Goal: Task Accomplishment & Management: Complete application form

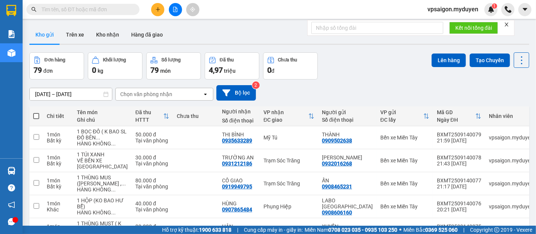
drag, startPoint x: 36, startPoint y: 7, endPoint x: 49, endPoint y: 9, distance: 13.0
click at [38, 7] on div at bounding box center [73, 9] width 147 height 11
click at [47, 8] on input "text" at bounding box center [85, 9] width 89 height 8
paste input "0866983083"
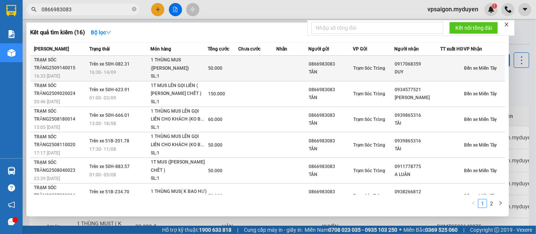
type input "0866983083"
click at [55, 77] on span "16:33 - 14/09" at bounding box center [47, 76] width 26 height 6
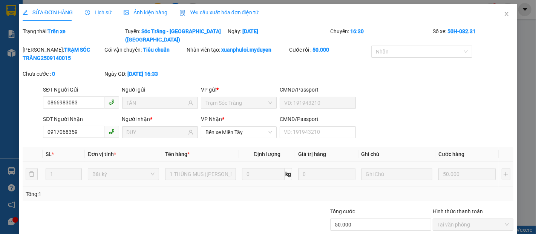
type input "0866983083"
type input "TÂN"
type input "0917068359"
type input "DUY"
type input "50.000"
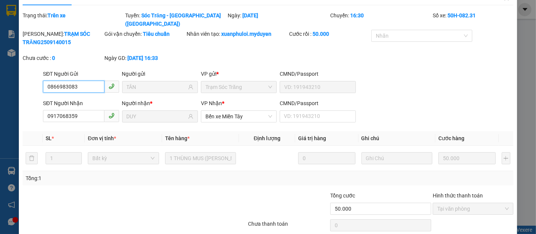
scroll to position [38, 0]
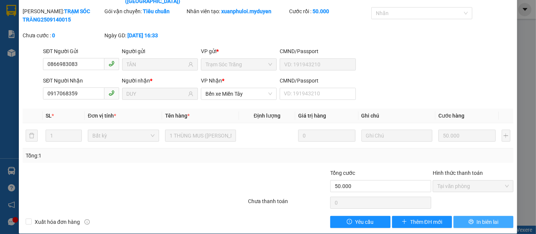
click at [480, 218] on span "In biên lai" at bounding box center [488, 222] width 22 height 8
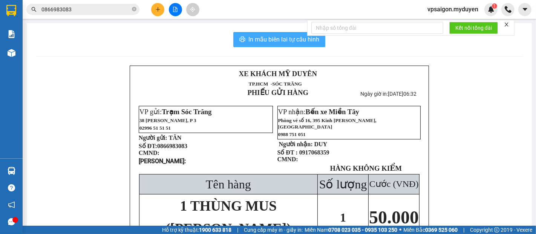
click at [281, 44] on button "In mẫu biên lai tự cấu hình" at bounding box center [279, 39] width 92 height 15
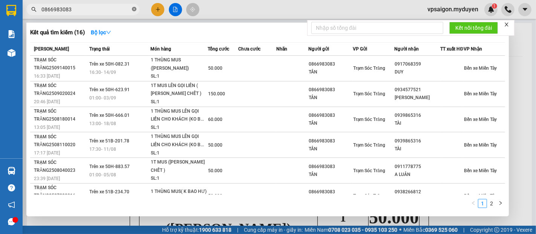
click at [135, 8] on icon "close-circle" at bounding box center [134, 9] width 5 height 5
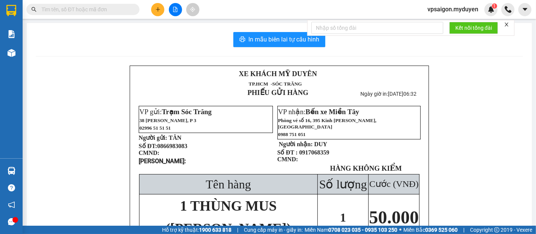
paste input "0988957443"
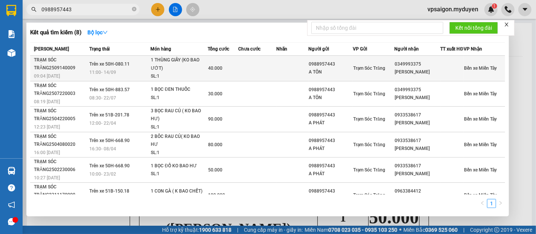
type input "0988957443"
click at [42, 64] on div "TRẠM SÓC TRĂNG2509140009" at bounding box center [60, 64] width 53 height 16
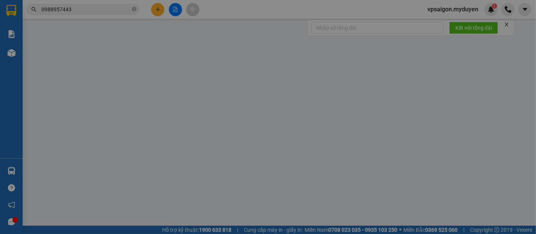
type input "0988957443"
type input "A TÔN"
type input "0349993375"
type input "LÂM THANH"
type input "40.000"
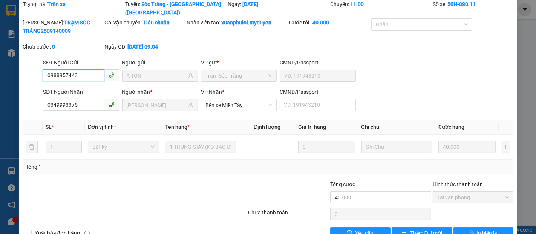
scroll to position [38, 0]
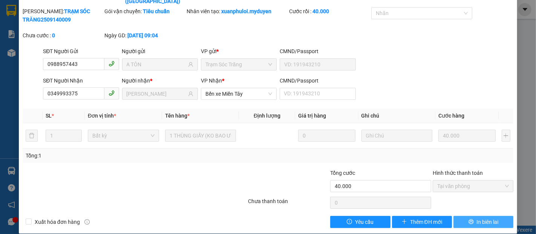
click at [481, 218] on span "In biên lai" at bounding box center [488, 222] width 22 height 8
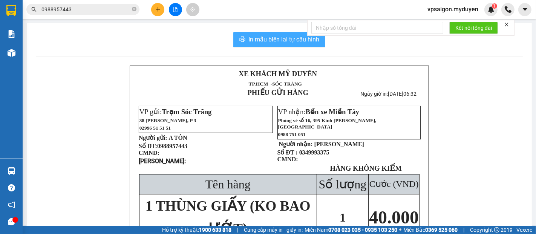
click at [277, 36] on span "In mẫu biên lai tự cấu hình" at bounding box center [283, 39] width 71 height 9
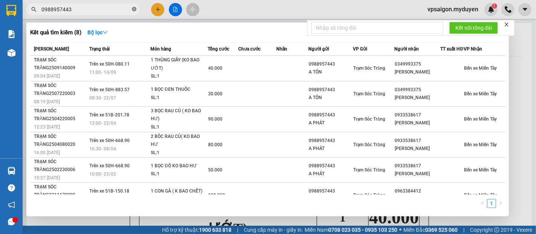
click at [133, 9] on icon "close-circle" at bounding box center [134, 9] width 5 height 5
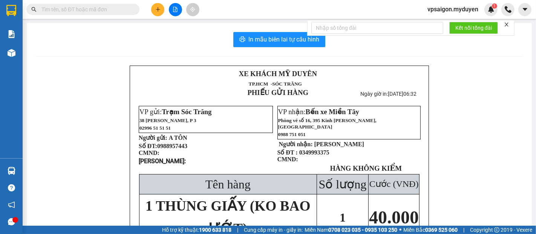
paste input "0988957443"
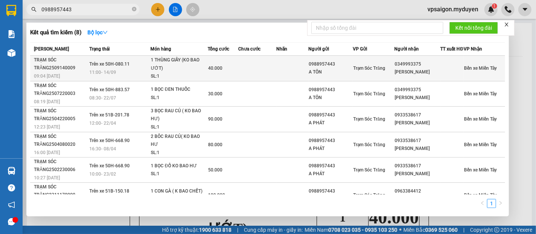
type input "0988957443"
click at [56, 72] on div "TRẠM SÓC TRĂNG2509140009" at bounding box center [60, 64] width 53 height 16
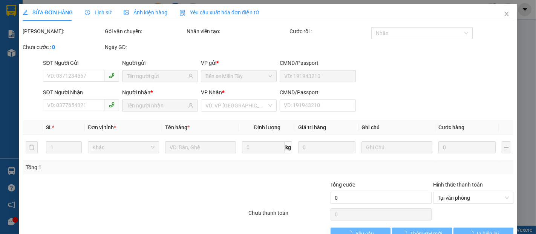
type input "0988957443"
type input "A TÔN"
type input "0349993375"
type input "LÂM THANH"
type input "40.000"
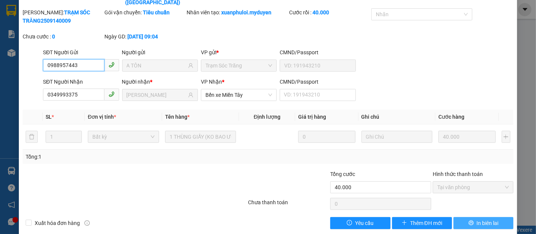
scroll to position [38, 0]
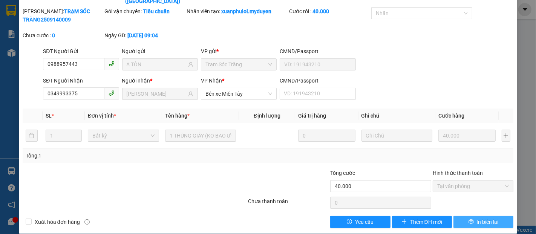
click at [478, 218] on span "In biên lai" at bounding box center [488, 222] width 22 height 8
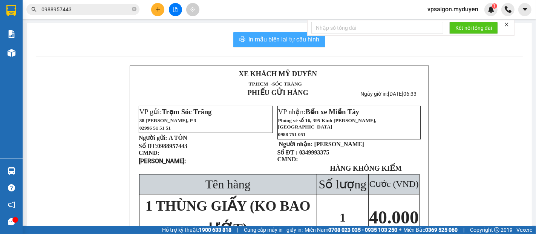
click at [273, 42] on span "In mẫu biên lai tự cấu hình" at bounding box center [283, 39] width 71 height 9
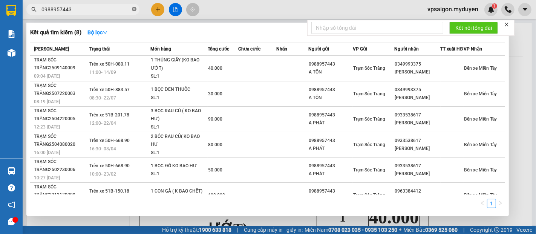
click at [132, 8] on icon "close-circle" at bounding box center [134, 9] width 5 height 5
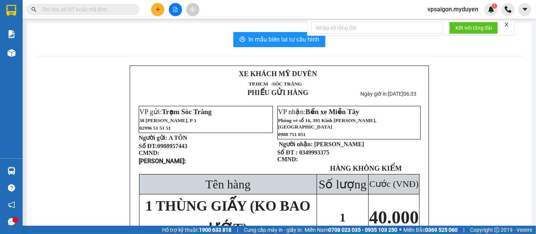
paste input "0363225229"
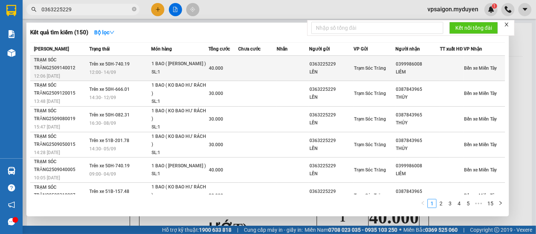
type input "0363225229"
click at [55, 72] on div "TRẠM SÓC TRĂNG2509140012" at bounding box center [60, 64] width 53 height 16
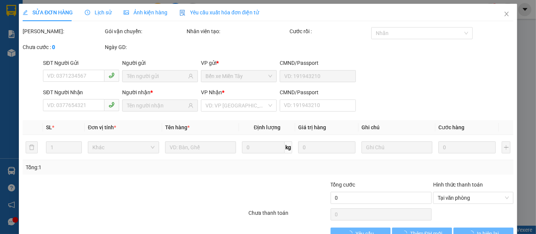
type input "0363225229"
type input "LẾN"
type input "0399986008"
type input "LIÊM"
type input "40.000"
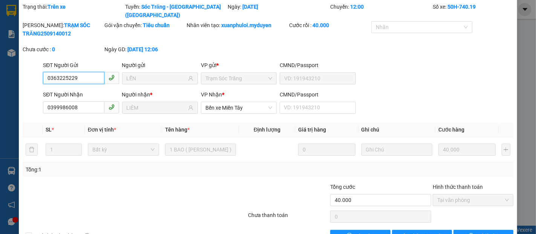
scroll to position [38, 0]
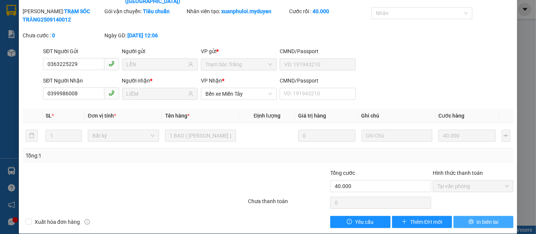
click at [477, 218] on span "In biên lai" at bounding box center [488, 222] width 22 height 8
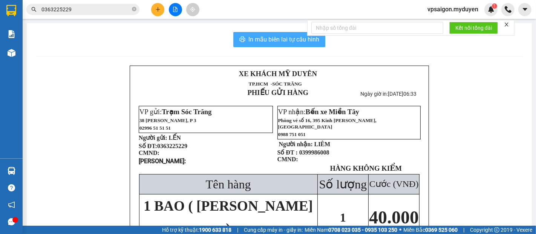
click at [279, 37] on span "In mẫu biên lai tự cấu hình" at bounding box center [283, 39] width 71 height 9
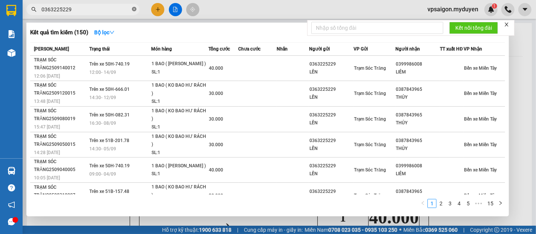
click at [133, 7] on icon "close-circle" at bounding box center [134, 9] width 5 height 5
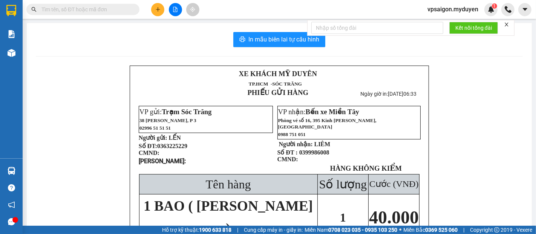
paste input "0359931024"
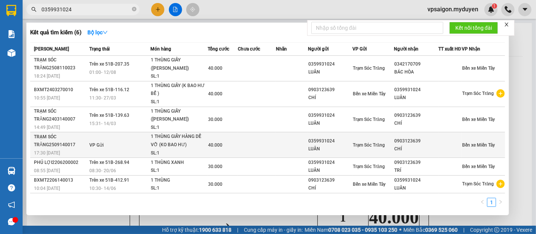
type input "0359931024"
click at [56, 156] on span "17:30 - 14/09" at bounding box center [47, 152] width 26 height 5
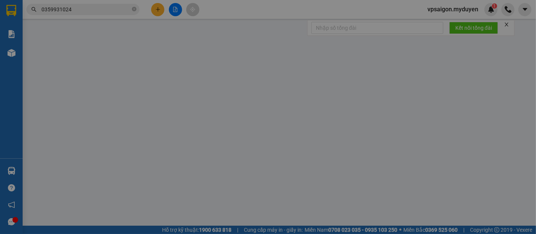
type input "0359931024"
type input "LUÂN"
type input "0903123639"
type input "CHÍ"
type input "40.000"
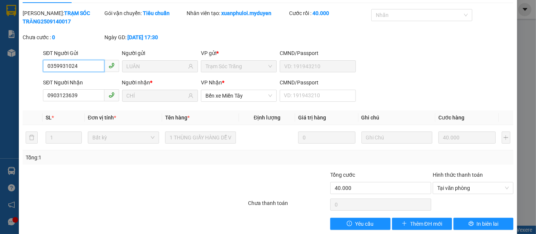
scroll to position [28, 0]
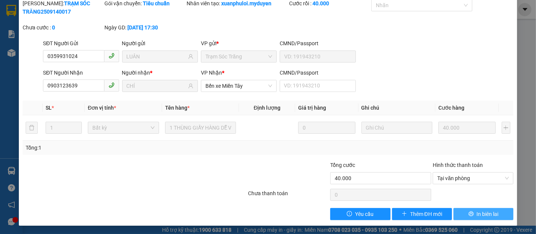
click at [477, 213] on span "In biên lai" at bounding box center [488, 214] width 22 height 8
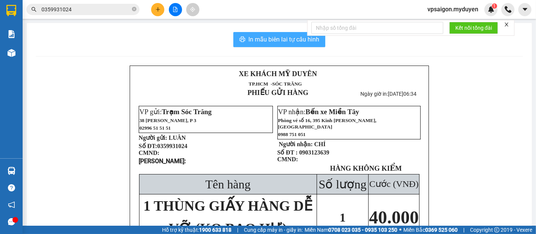
click at [261, 37] on span "In mẫu biên lai tự cấu hình" at bounding box center [283, 39] width 71 height 9
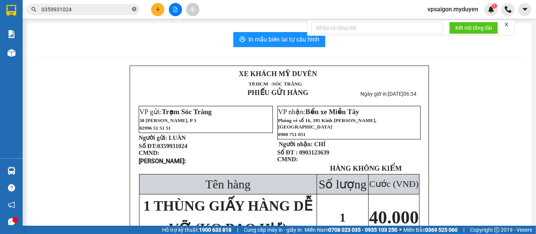
click at [134, 7] on icon "close-circle" at bounding box center [134, 9] width 5 height 5
paste input "0963629662"
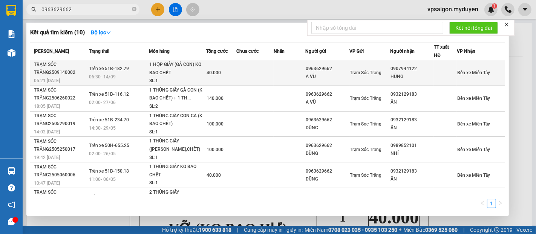
type input "0963629662"
click at [46, 72] on div "TRẠM SÓC TRĂNG2509140002" at bounding box center [60, 69] width 53 height 16
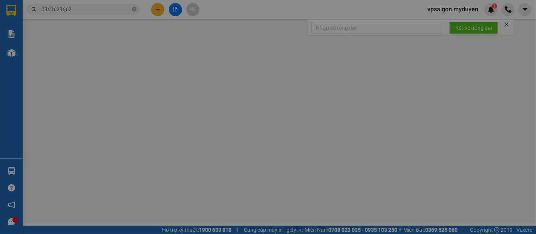
type input "0963629662"
type input "A VŨ"
type input "0907944122"
type input "HÙNG"
type input "40.000"
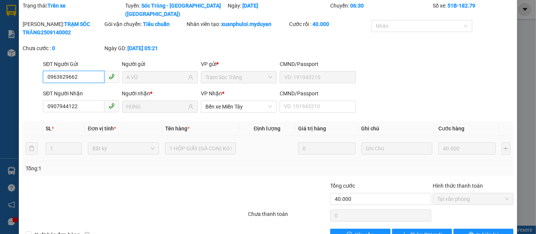
scroll to position [38, 0]
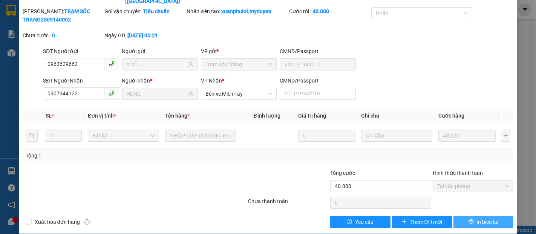
click at [477, 218] on span "In biên lai" at bounding box center [488, 222] width 22 height 8
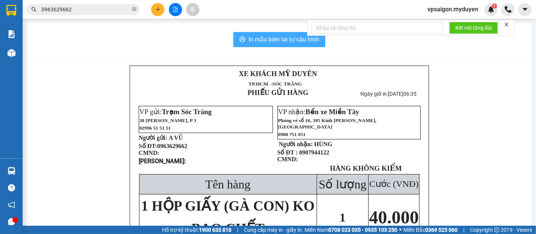
click at [290, 40] on span "In mẫu biên lai tự cấu hình" at bounding box center [283, 39] width 71 height 9
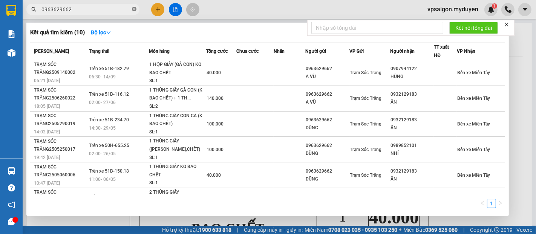
click at [133, 9] on icon "close-circle" at bounding box center [134, 9] width 5 height 5
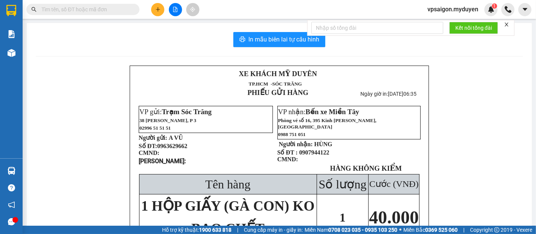
paste input "0384076971"
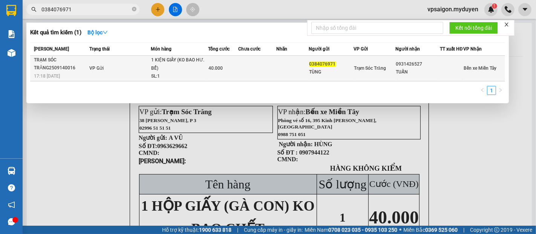
type input "0384076971"
click at [62, 79] on div "17:18 - 14/09" at bounding box center [60, 76] width 53 height 8
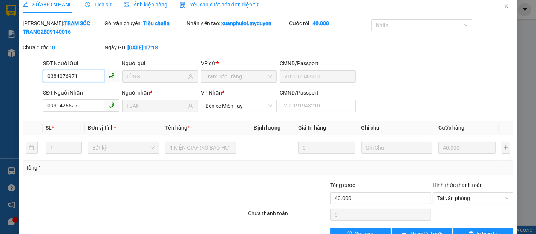
scroll to position [28, 0]
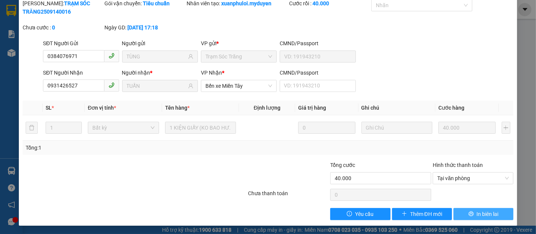
click at [468, 218] on button "In biên lai" at bounding box center [484, 214] width 60 height 12
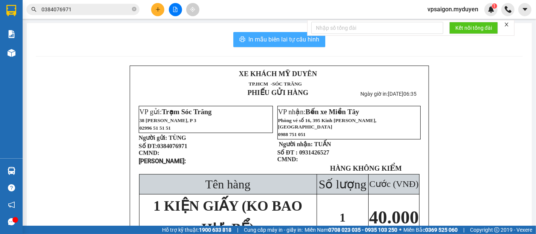
drag, startPoint x: 275, startPoint y: 38, endPoint x: 335, endPoint y: 78, distance: 71.8
click at [277, 41] on span "In mẫu biên lai tự cấu hình" at bounding box center [283, 39] width 71 height 9
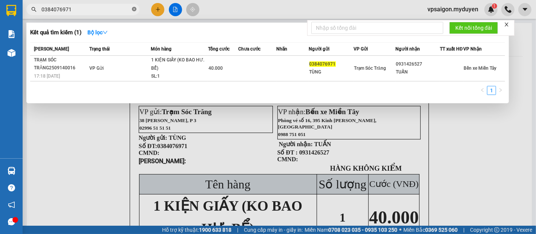
click at [133, 8] on icon "close-circle" at bounding box center [134, 9] width 5 height 5
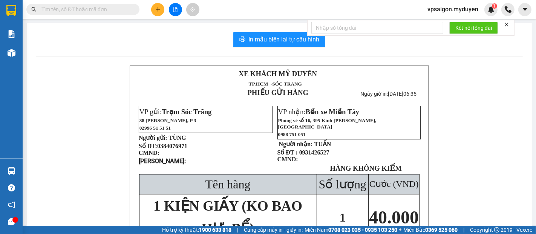
paste input "0333750818"
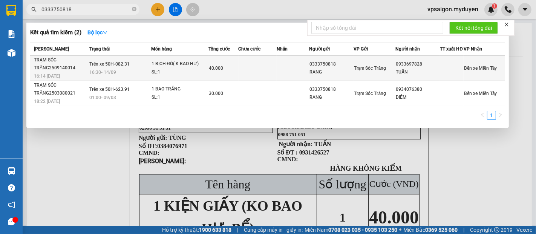
type input "0333750818"
click at [55, 72] on div "TRẠM SÓC TRĂNG2509140014" at bounding box center [60, 64] width 53 height 16
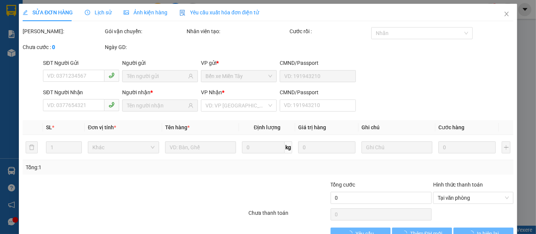
type input "0333750818"
type input "RANG"
type input "0933697828"
type input "TUẤN"
type input "40.000"
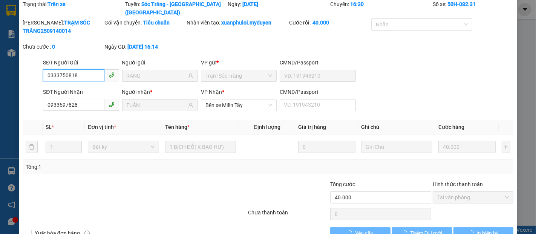
scroll to position [38, 0]
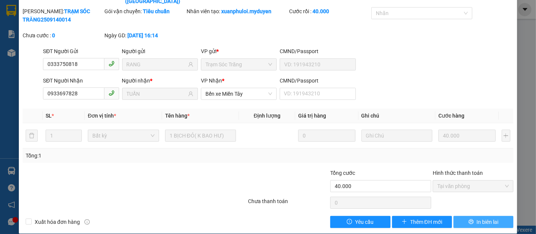
click at [477, 218] on span "In biên lai" at bounding box center [488, 222] width 22 height 8
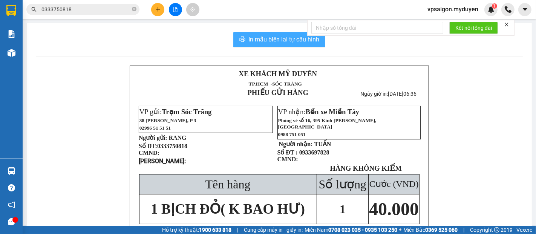
click at [256, 44] on span "In mẫu biên lai tự cấu hình" at bounding box center [283, 39] width 71 height 9
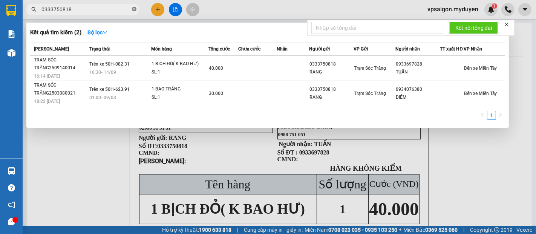
click at [133, 6] on span at bounding box center [134, 9] width 5 height 7
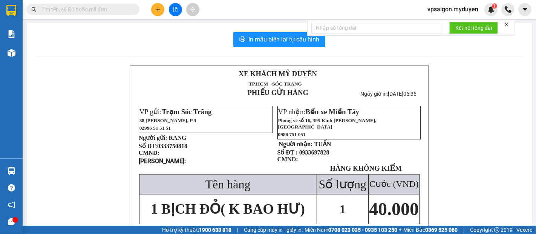
paste input "0395597464"
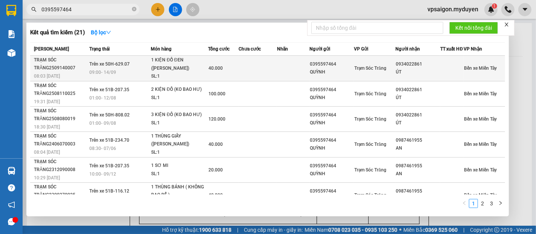
type input "0395597464"
click at [51, 72] on div "TRẠM SÓC TRĂNG2509140007" at bounding box center [60, 64] width 53 height 16
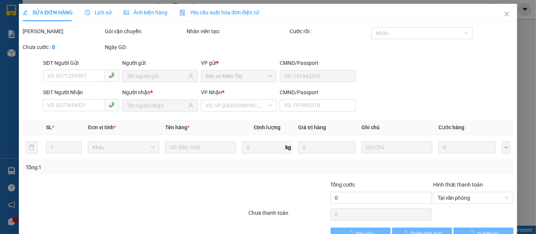
type input "0395597464"
type input "QUỲNH"
type input "0934022861"
type input "ÚT"
type input "40.000"
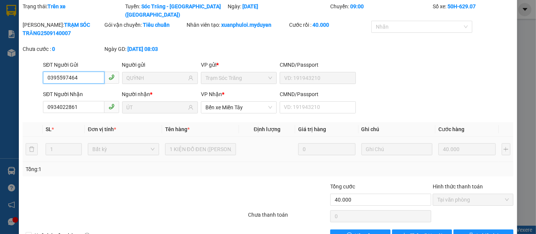
scroll to position [38, 0]
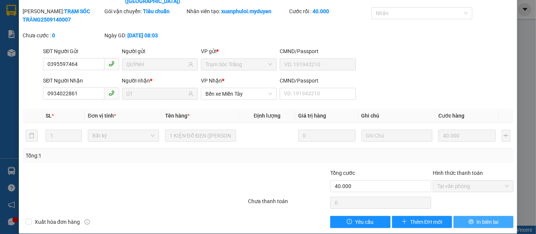
click at [481, 218] on span "In biên lai" at bounding box center [488, 222] width 22 height 8
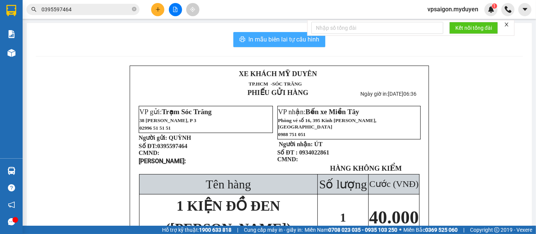
click at [271, 40] on span "In mẫu biên lai tự cấu hình" at bounding box center [283, 39] width 71 height 9
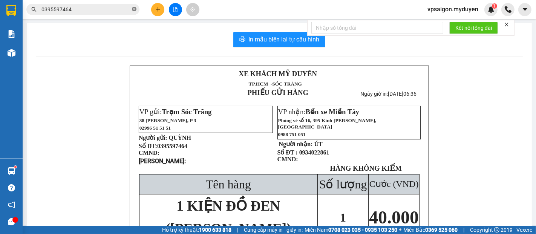
click at [135, 9] on icon "close-circle" at bounding box center [134, 9] width 5 height 5
paste input "0978888281"
type input "0978888281"
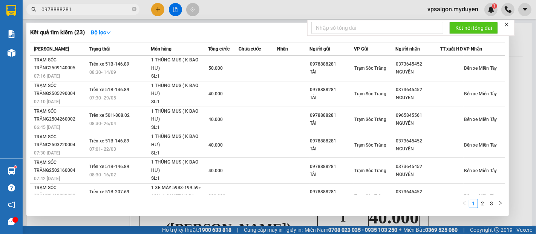
click at [130, 11] on input "0978888281" at bounding box center [85, 9] width 89 height 8
click at [133, 9] on icon "close-circle" at bounding box center [134, 9] width 5 height 5
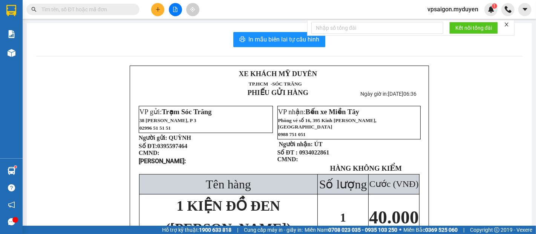
click at [48, 8] on input "text" at bounding box center [85, 9] width 89 height 8
paste input "0978888281"
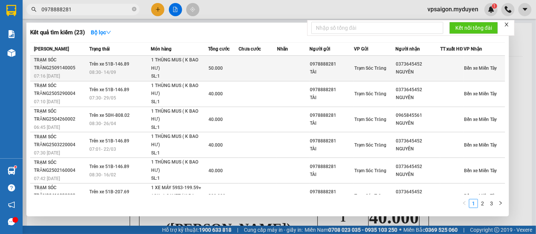
type input "0978888281"
click at [58, 78] on span "07:16 - 14/09" at bounding box center [47, 76] width 26 height 5
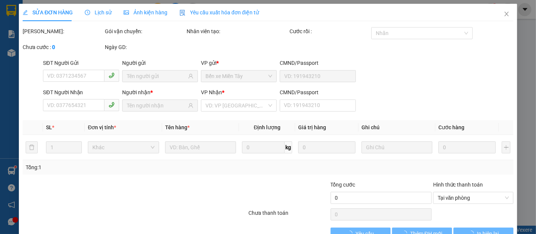
type input "0978888281"
type input "TÀI"
type input "0373645452"
type input "NGUYÊN"
type input "50.000"
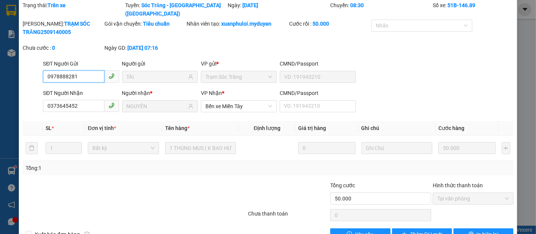
scroll to position [38, 0]
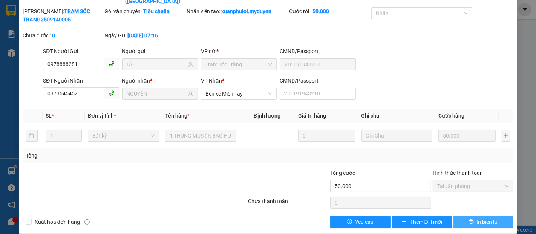
click at [480, 218] on span "In biên lai" at bounding box center [488, 222] width 22 height 8
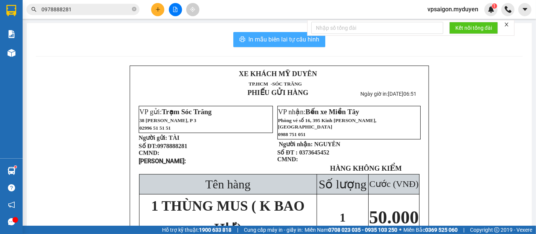
click at [272, 40] on span "In mẫu biên lai tự cấu hình" at bounding box center [283, 39] width 71 height 9
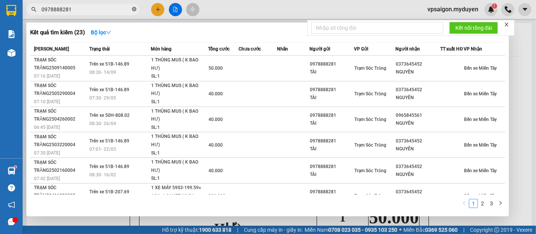
click at [133, 7] on icon "close-circle" at bounding box center [134, 9] width 5 height 5
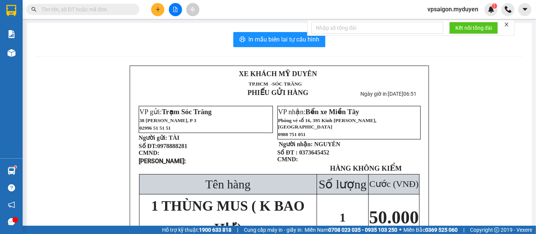
paste input "0337803595"
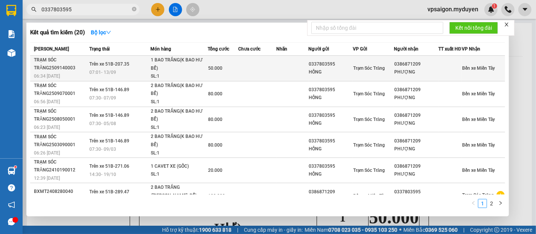
type input "0337803595"
click at [58, 72] on div "TRẠM SÓC TRĂNG2509140003" at bounding box center [60, 64] width 53 height 16
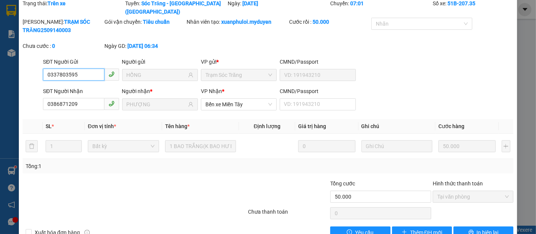
scroll to position [38, 0]
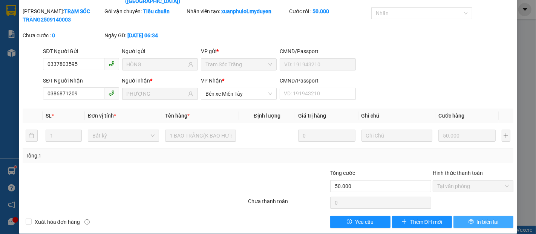
click at [478, 218] on span "In biên lai" at bounding box center [488, 222] width 22 height 8
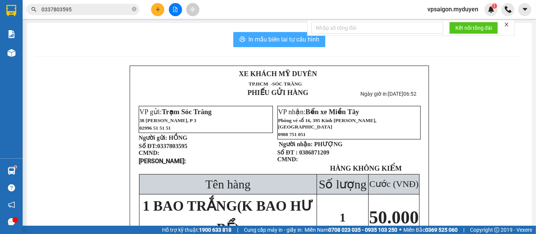
click at [269, 35] on span "In mẫu biên lai tự cấu hình" at bounding box center [283, 39] width 71 height 9
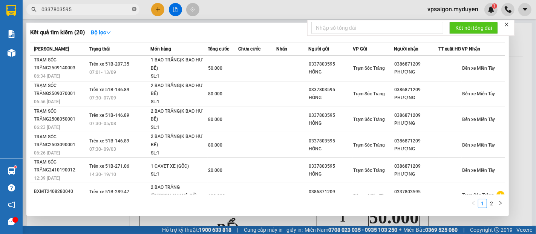
click at [134, 6] on span at bounding box center [134, 9] width 5 height 7
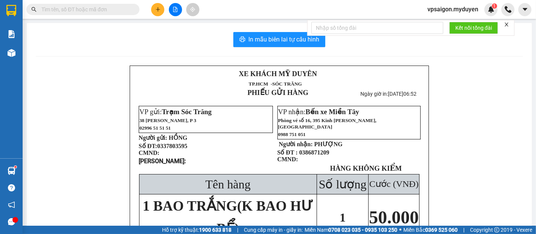
paste input "0335657513"
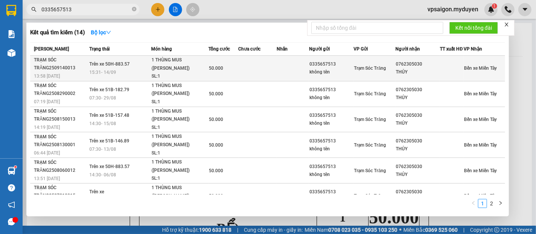
type input "0335657513"
click at [57, 79] on span "13:58 - 14/09" at bounding box center [47, 76] width 26 height 5
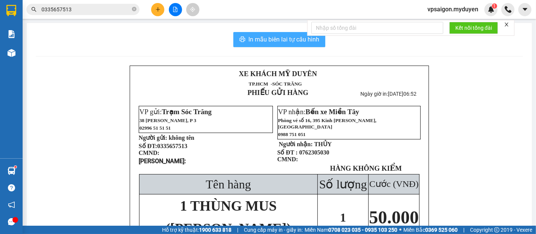
click at [287, 34] on button "In mẫu biên lai tự cấu hình" at bounding box center [279, 39] width 92 height 15
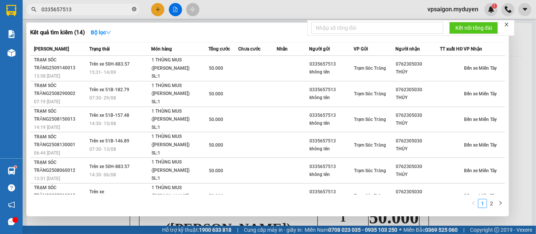
click at [133, 11] on icon "close-circle" at bounding box center [134, 9] width 5 height 5
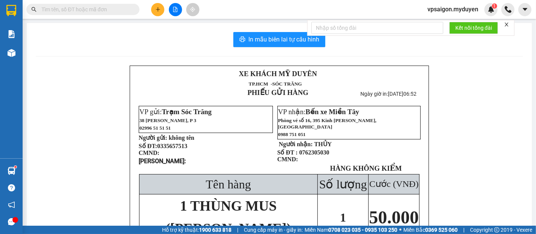
paste input "0332274416"
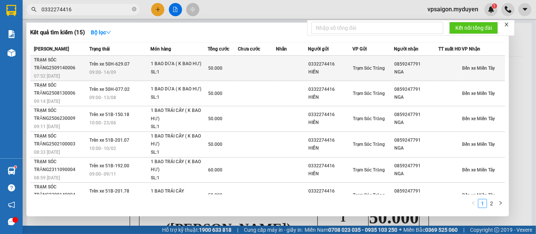
type input "0332274416"
click at [51, 72] on div "TRẠM SÓC TRĂNG2509140006" at bounding box center [60, 64] width 53 height 16
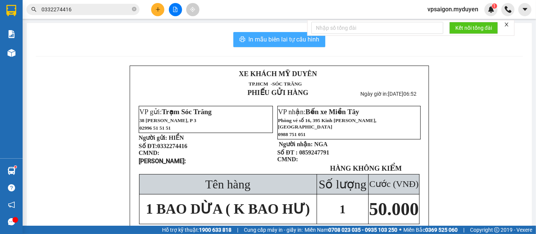
click at [286, 38] on span "In mẫu biên lai tự cấu hình" at bounding box center [283, 39] width 71 height 9
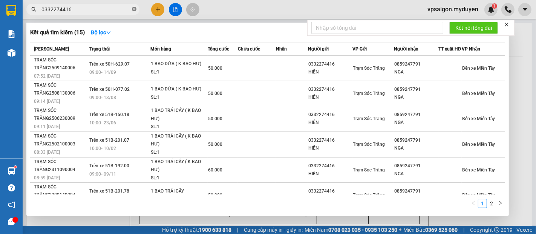
click at [133, 9] on icon "close-circle" at bounding box center [134, 9] width 5 height 5
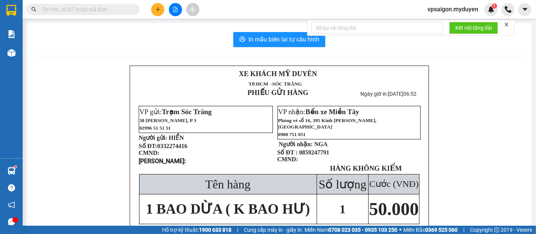
paste input "0939594393"
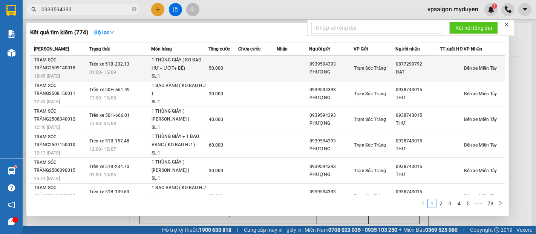
type input "0939594393"
drag, startPoint x: 51, startPoint y: 72, endPoint x: 56, endPoint y: 74, distance: 5.4
click at [56, 72] on div "TRẠM SÓC TRĂNG2509140018" at bounding box center [60, 64] width 53 height 16
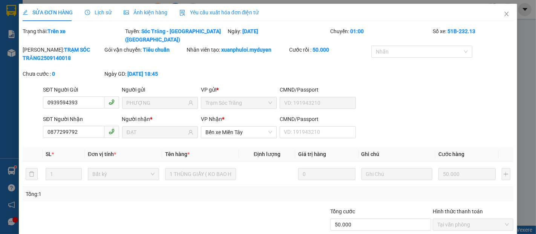
type input "0939594393"
type input "PHƯỢNG"
type input "0877299792"
type input "ĐẠT"
type input "50.000"
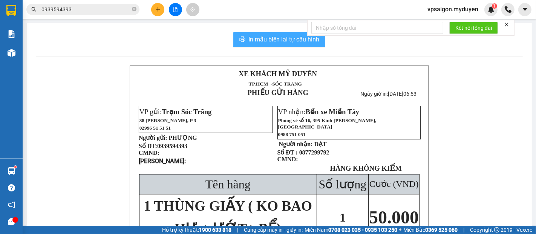
click at [295, 41] on span "In mẫu biên lai tự cấu hình" at bounding box center [283, 39] width 71 height 9
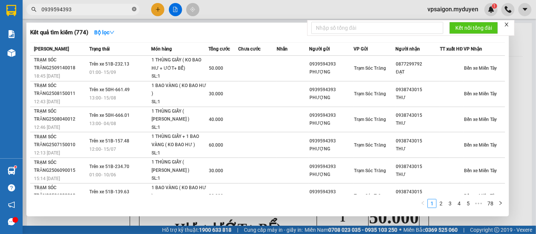
click at [134, 9] on icon "close-circle" at bounding box center [134, 9] width 5 height 5
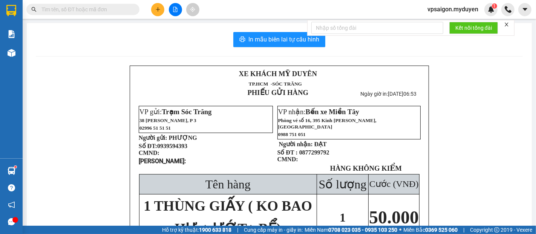
paste input "0866983083"
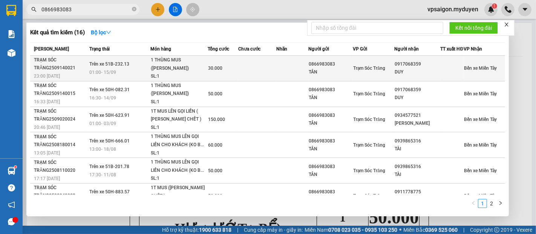
type input "0866983083"
drag, startPoint x: 49, startPoint y: 78, endPoint x: 57, endPoint y: 77, distance: 7.9
click at [57, 77] on span "23:00 - 14/09" at bounding box center [47, 76] width 26 height 5
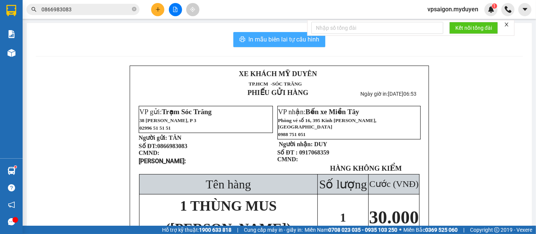
click at [299, 36] on span "In mẫu biên lai tự cấu hình" at bounding box center [283, 39] width 71 height 9
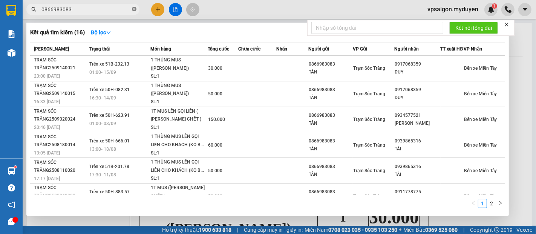
click at [136, 9] on icon "close-circle" at bounding box center [134, 9] width 5 height 5
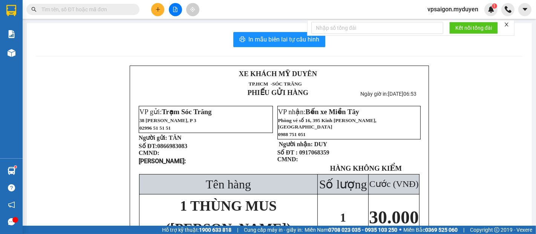
paste input "0932868507"
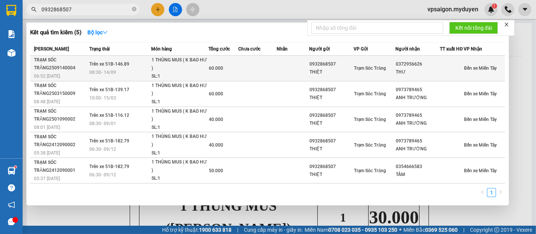
type input "0932868507"
drag, startPoint x: 57, startPoint y: 75, endPoint x: 63, endPoint y: 75, distance: 6.0
click at [63, 72] on div "TRẠM SÓC TRĂNG2509140004" at bounding box center [60, 64] width 53 height 16
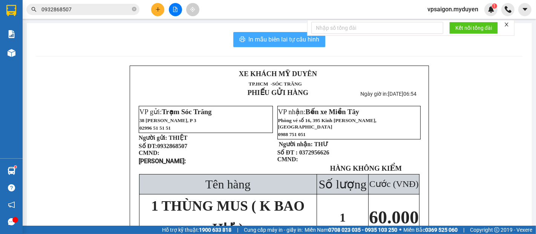
drag, startPoint x: 292, startPoint y: 38, endPoint x: 346, endPoint y: 94, distance: 77.9
click at [294, 41] on span "In mẫu biên lai tự cấu hình" at bounding box center [283, 39] width 71 height 9
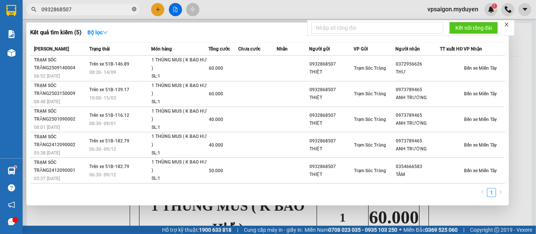
click at [136, 9] on icon "close-circle" at bounding box center [134, 9] width 5 height 5
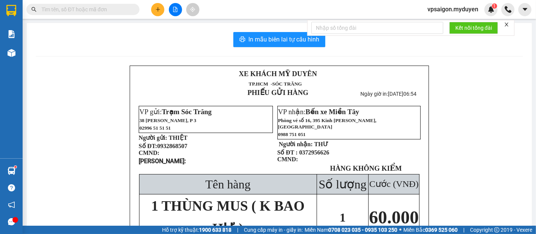
paste input "0964931439"
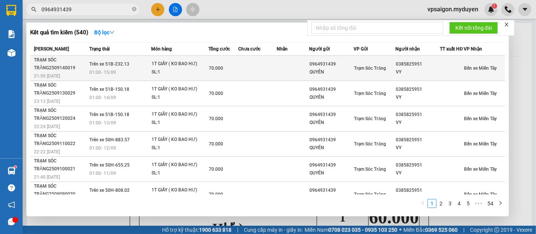
type input "0964931439"
click at [57, 79] on span "21:59 - 14/09" at bounding box center [47, 76] width 26 height 5
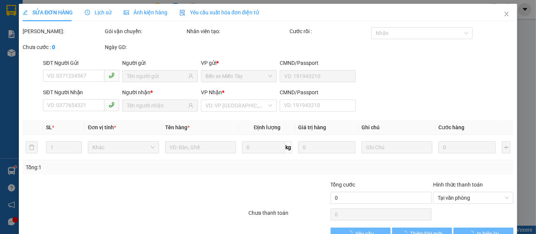
type input "0964931439"
type input "QUYÊN"
type input "0385825951"
type input "VY"
type input "70.000"
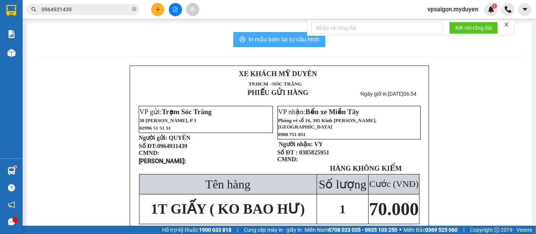
click at [288, 38] on span "In mẫu biên lai tự cấu hình" at bounding box center [283, 39] width 71 height 9
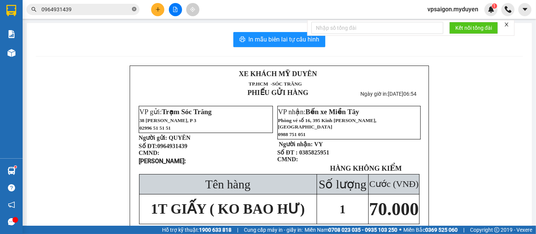
click at [132, 6] on span at bounding box center [134, 9] width 5 height 7
paste input "0989709256"
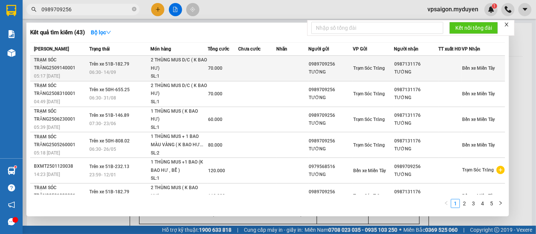
type input "0989709256"
drag, startPoint x: 57, startPoint y: 76, endPoint x: 96, endPoint y: 82, distance: 39.2
click at [96, 81] on tr "TRẠM SÓC TRĂNG2509140001 05:17 - 14/09 Trên xe 51B-182.79 06:30 - 14/09 2 THÙNG…" at bounding box center [267, 69] width 475 height 26
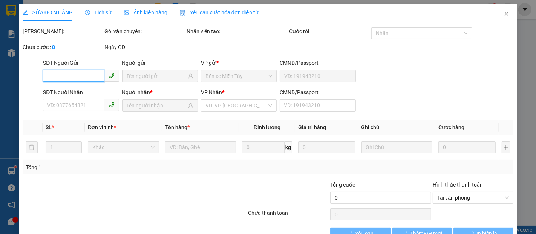
type input "0989709256"
type input "TƯỚNG"
type input "0987131176"
type input "TƯỚNG"
type input "70.000"
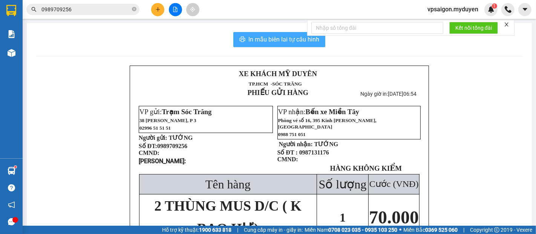
click at [295, 38] on span "In mẫu biên lai tự cấu hình" at bounding box center [283, 39] width 71 height 9
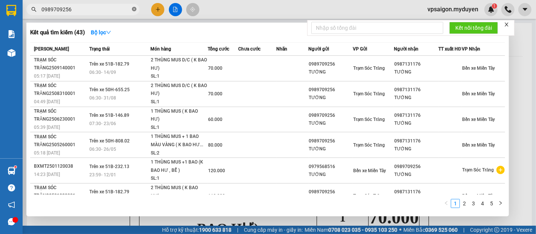
click at [136, 8] on icon "close-circle" at bounding box center [134, 9] width 5 height 5
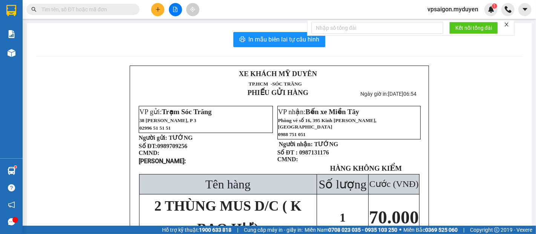
paste input "0918398863"
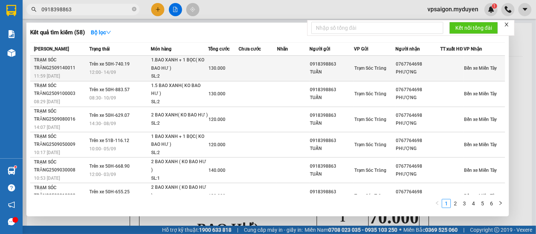
type input "0918398863"
drag, startPoint x: 61, startPoint y: 75, endPoint x: 89, endPoint y: 79, distance: 27.4
click at [89, 79] on tr "TRẠM SÓC TRĂNG2509140011 11:59 - 14/09 Trên xe 50H-740.19 12:00 - 14/09 1.BAO X…" at bounding box center [267, 69] width 475 height 26
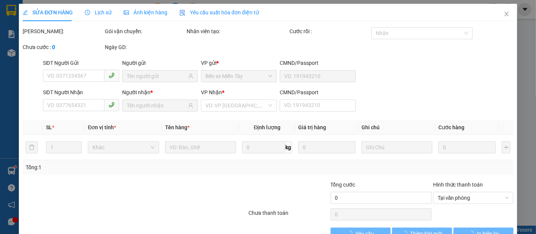
type input "0918398863"
type input "TUẤN"
type input "0767764698"
type input "PHƯỢNG"
type input "130.000"
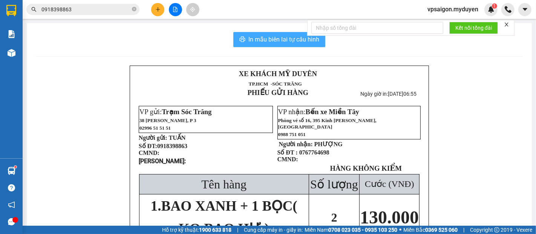
drag, startPoint x: 287, startPoint y: 35, endPoint x: 303, endPoint y: 48, distance: 20.6
click at [287, 35] on span "In mẫu biên lai tự cấu hình" at bounding box center [283, 39] width 71 height 9
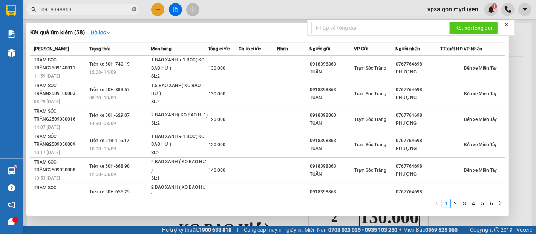
click at [132, 9] on icon "close-circle" at bounding box center [134, 9] width 5 height 5
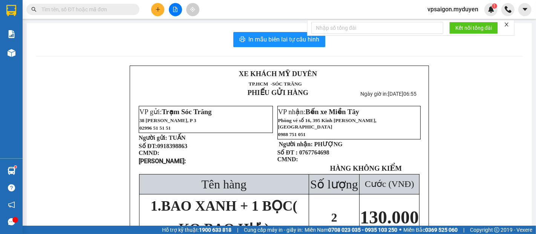
paste input "0393048278"
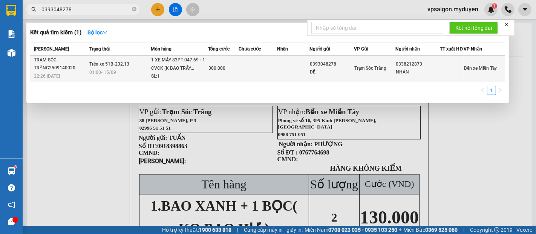
type input "0393048278"
click at [66, 77] on div "22:26 - 14/09" at bounding box center [60, 76] width 53 height 8
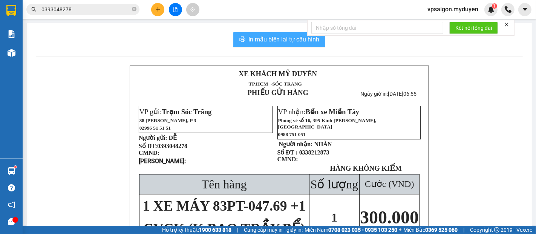
click at [274, 40] on span "In mẫu biên lai tự cấu hình" at bounding box center [283, 39] width 71 height 9
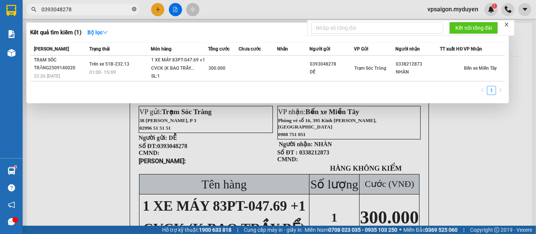
click at [136, 10] on icon "close-circle" at bounding box center [134, 9] width 5 height 5
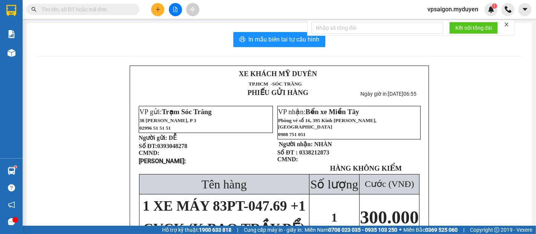
paste input "0913708502"
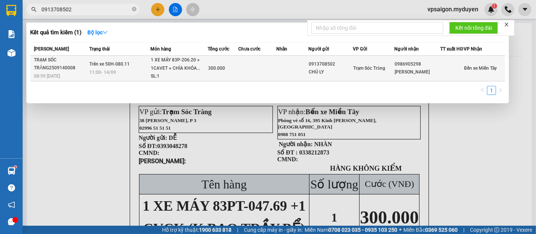
type input "0913708502"
click at [59, 78] on span "08:59 - 14/09" at bounding box center [47, 76] width 26 height 5
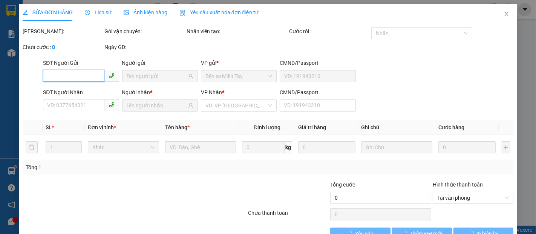
type input "0913708502"
type input "CHÚ LY"
type input "0986905298"
type input "THÙY DƯƠNG"
type input "300.000"
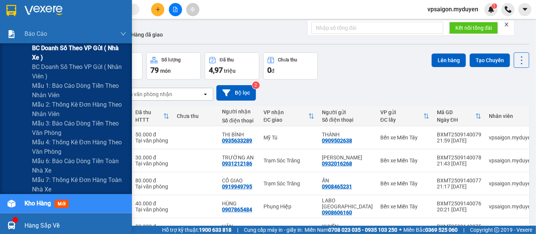
click at [57, 46] on span "BC doanh số theo VP gửi ( nhà xe )" at bounding box center [79, 52] width 94 height 19
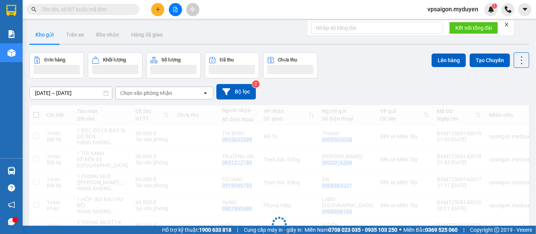
drag, startPoint x: 159, startPoint y: 8, endPoint x: 156, endPoint y: 11, distance: 4.1
click at [155, 8] on button at bounding box center [157, 9] width 13 height 13
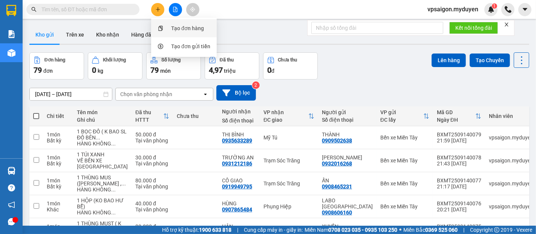
click at [184, 27] on div "Tạo đơn hàng" at bounding box center [187, 28] width 33 height 8
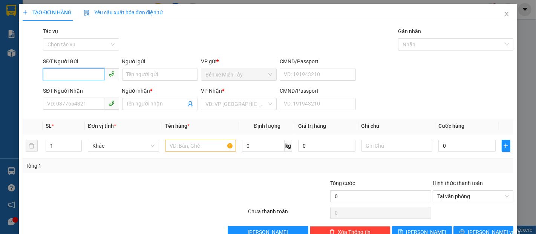
click at [90, 80] on span at bounding box center [81, 75] width 76 height 12
type input "9"
click at [78, 87] on div "0934454515 - CHÍ" at bounding box center [80, 90] width 66 height 8
type input "0934454515"
type input "CHÍ"
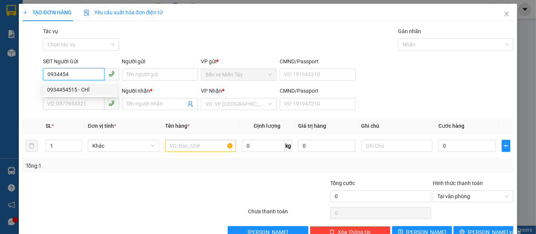
type input "0334027429"
type input "CHÍN"
type input "70.000"
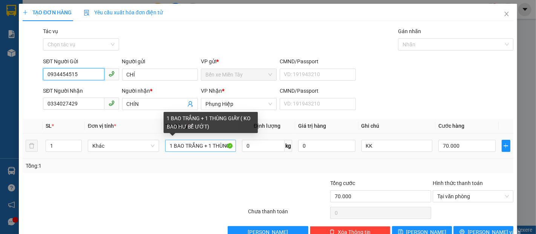
type input "0934454515"
click at [169, 147] on input "1 BAO TRẮNG + 1 THÙNG GIẤY ( KO BAO HƯ BỂ ƯỚT)" at bounding box center [200, 146] width 71 height 12
click at [201, 146] on input "2 BAO TRẮNG + 1 THÙNG GIẤY ( KO BAO HƯ BỂ ƯỚT)" at bounding box center [200, 146] width 71 height 12
click at [225, 146] on input "2 BAO GAO + 1 THÙNG GIẤY ( KO BAO HƯ BỂ ƯỚT)" at bounding box center [200, 146] width 71 height 12
click at [215, 147] on input "2 BAO GAO + 1GIẤY ( KO BAO HƯ BỂ ƯỚT)" at bounding box center [200, 146] width 71 height 12
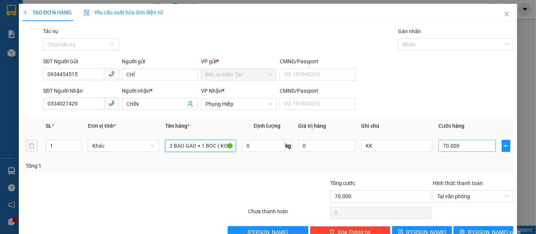
type input "2 BAO GAO + 1 BOC ( KO BAO HƯ BỂ ƯỚT)"
click at [438, 146] on input "70.000" at bounding box center [466, 146] width 57 height 12
type input "9"
type input "90"
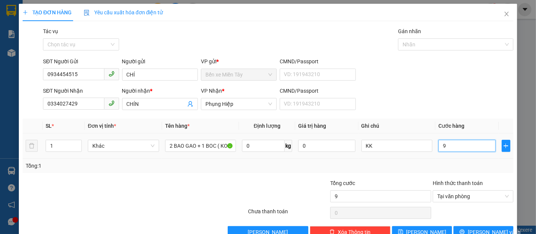
type input "90"
type input "900"
type input "9.000"
type input "90.000"
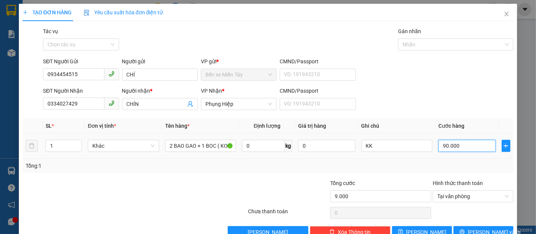
type input "90.000"
click at [478, 227] on button "[PERSON_NAME] và In" at bounding box center [484, 232] width 60 height 12
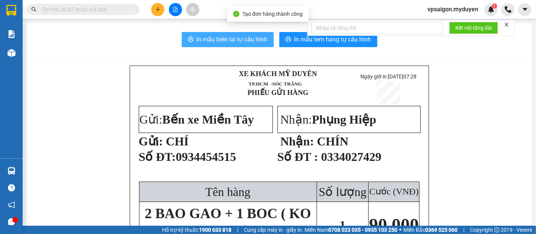
click at [228, 38] on span "In mẫu biên lai tự cấu hình" at bounding box center [232, 39] width 71 height 9
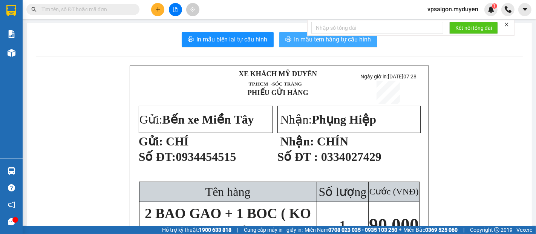
click at [301, 40] on span "In mẫu tem hàng tự cấu hình" at bounding box center [332, 39] width 77 height 9
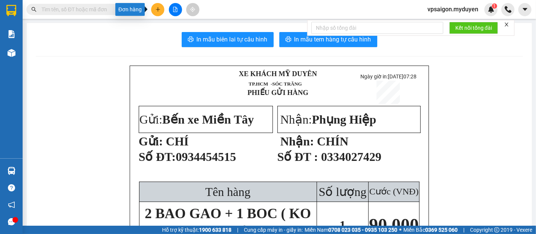
click at [157, 8] on icon "plus" at bounding box center [157, 9] width 5 height 5
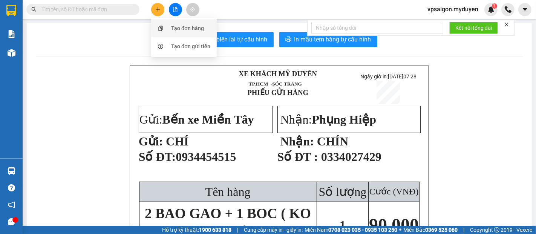
click at [173, 29] on div "Tạo đơn hàng" at bounding box center [187, 28] width 33 height 8
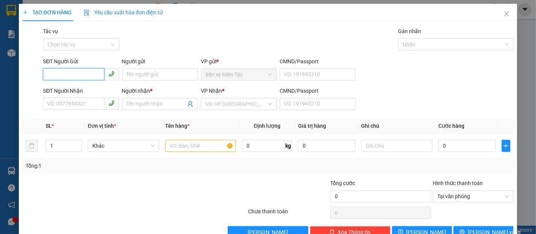
click at [82, 72] on input "SĐT Người Gửi" at bounding box center [73, 74] width 61 height 12
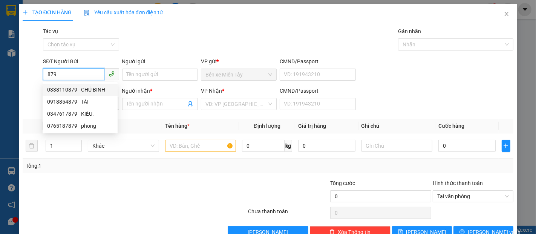
click at [81, 89] on div "0338110879 - CHÚ BINH" at bounding box center [80, 90] width 66 height 8
type input "0338110879"
type input "CHÚ BINH"
type input "0358578545"
type input "TUYỀN"
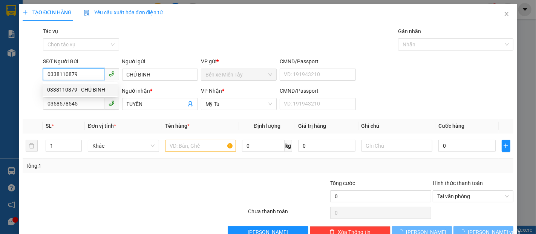
type input "20.000"
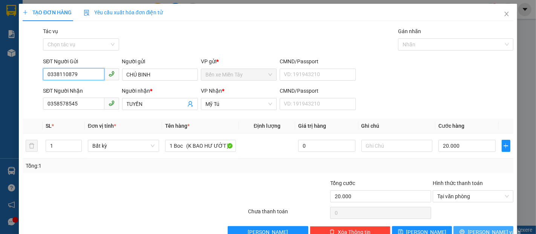
type input "0338110879"
click at [471, 229] on button "[PERSON_NAME] và In" at bounding box center [484, 232] width 60 height 12
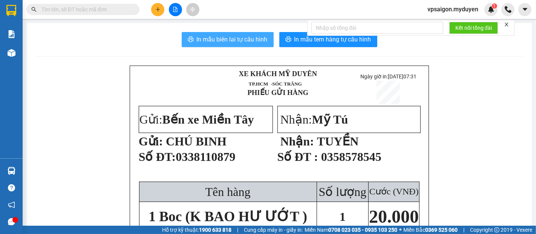
click at [210, 41] on span "In mẫu biên lai tự cấu hình" at bounding box center [232, 39] width 71 height 9
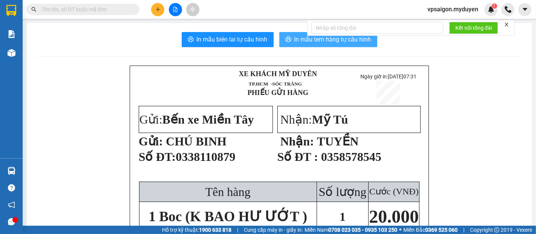
click at [337, 39] on span "In mẫu tem hàng tự cấu hình" at bounding box center [332, 39] width 77 height 9
